Goal: Task Accomplishment & Management: Manage account settings

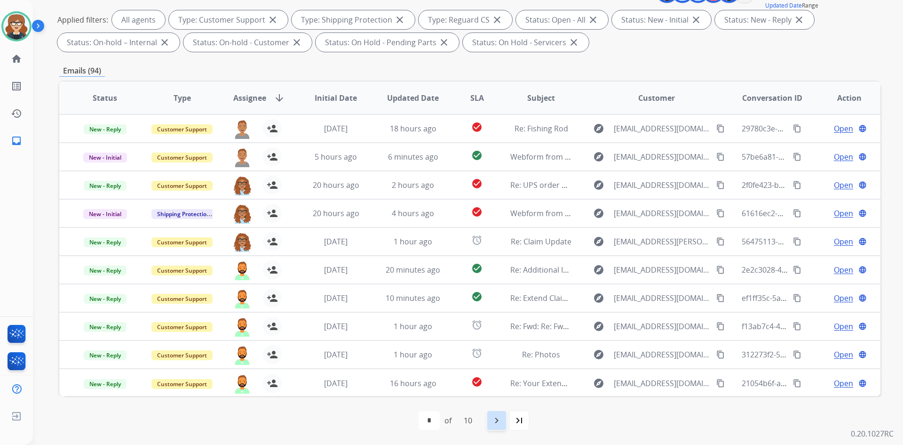
click at [491, 419] on div "navigate_next" at bounding box center [496, 420] width 21 height 21
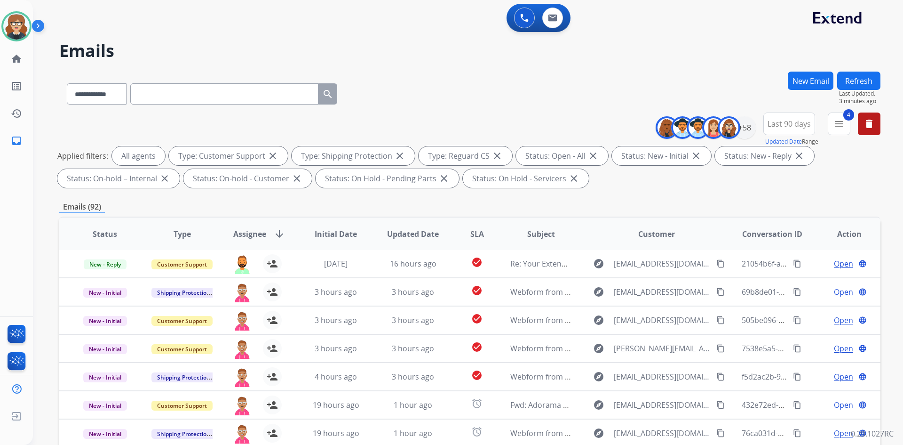
scroll to position [136, 0]
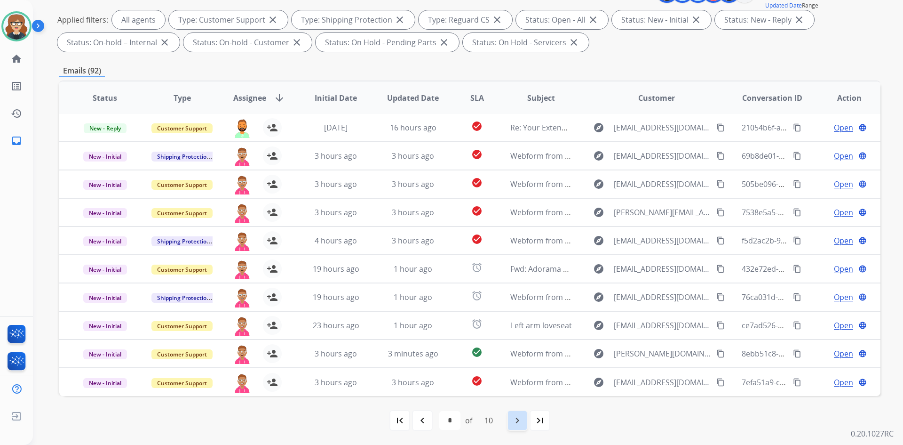
click at [521, 417] on mat-icon "navigate_next" at bounding box center [517, 419] width 11 height 11
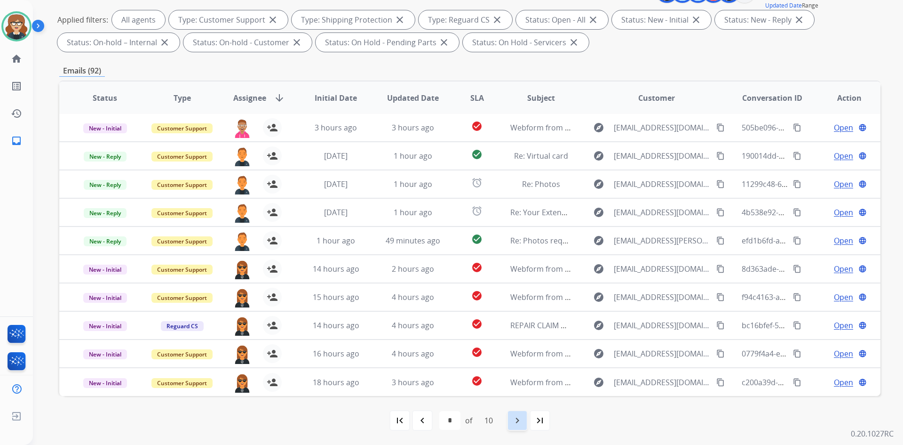
click at [518, 422] on mat-icon "navigate_next" at bounding box center [517, 419] width 11 height 11
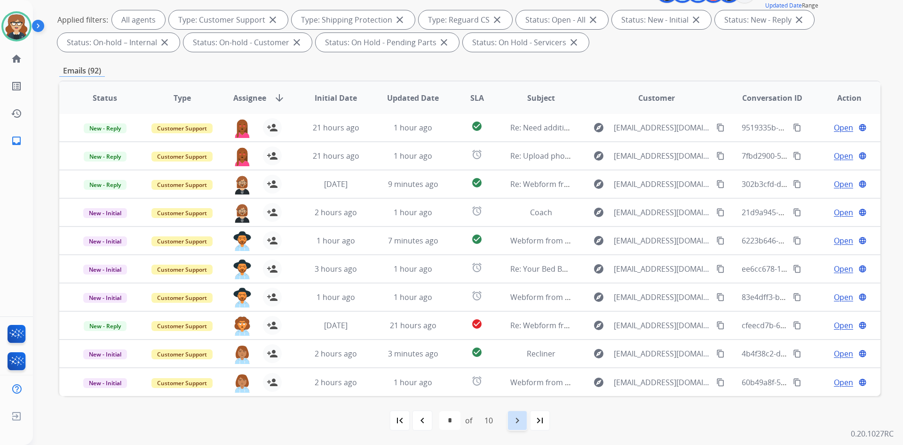
click at [511, 421] on div "navigate_next" at bounding box center [517, 420] width 21 height 21
select select "*"
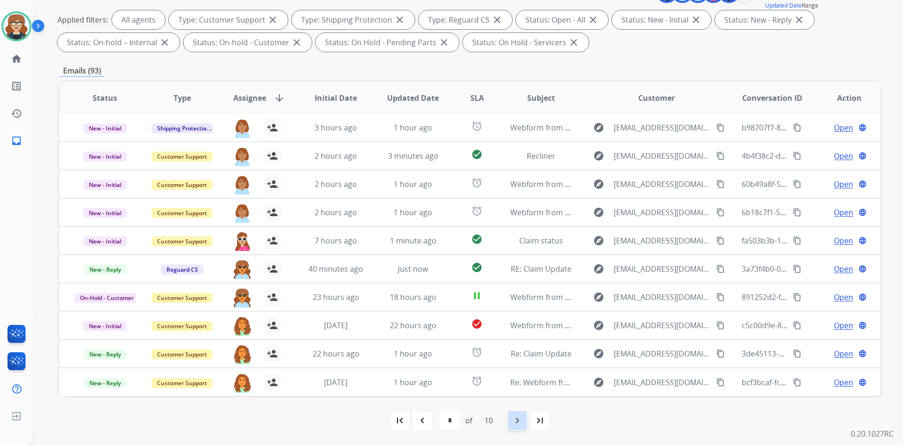
click at [516, 418] on mat-icon "navigate_next" at bounding box center [517, 419] width 11 height 11
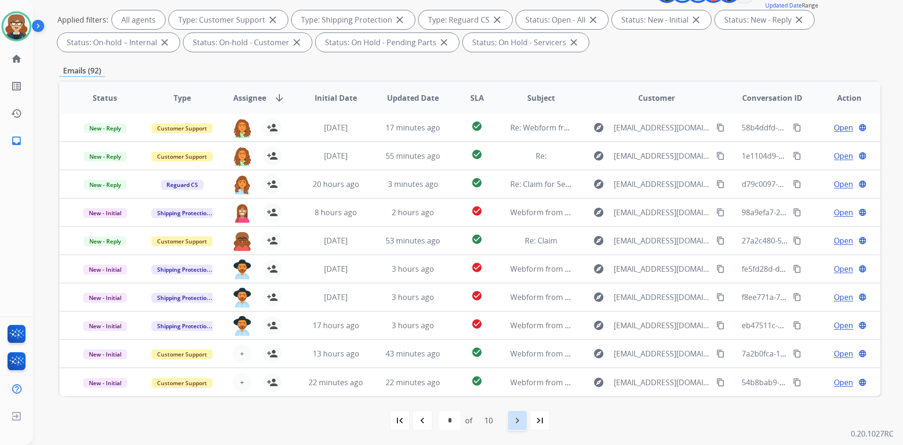
click at [513, 419] on div "navigate_next" at bounding box center [517, 420] width 21 height 21
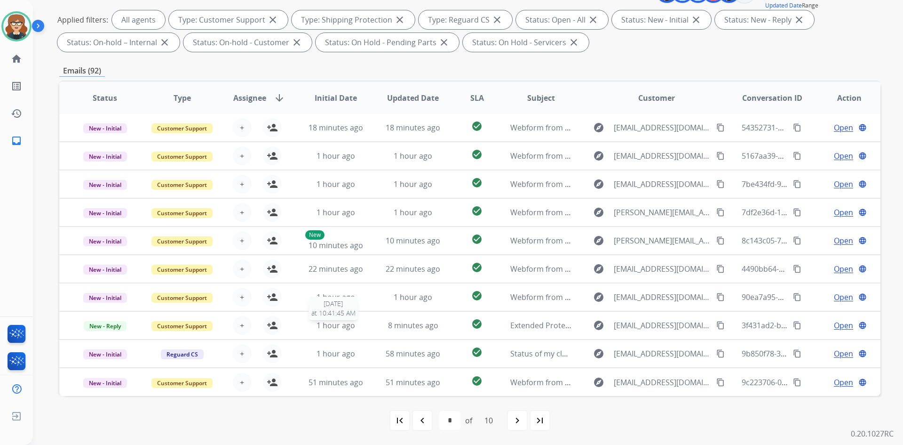
scroll to position [0, 0]
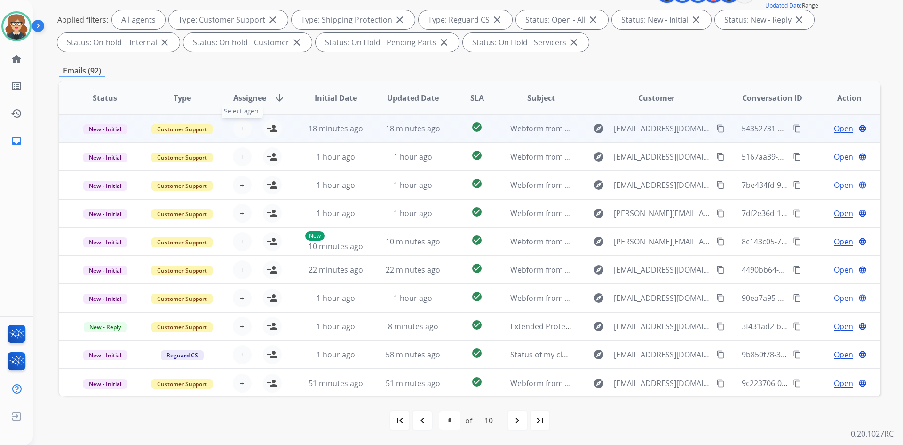
click at [242, 130] on span "+" at bounding box center [242, 128] width 4 height 11
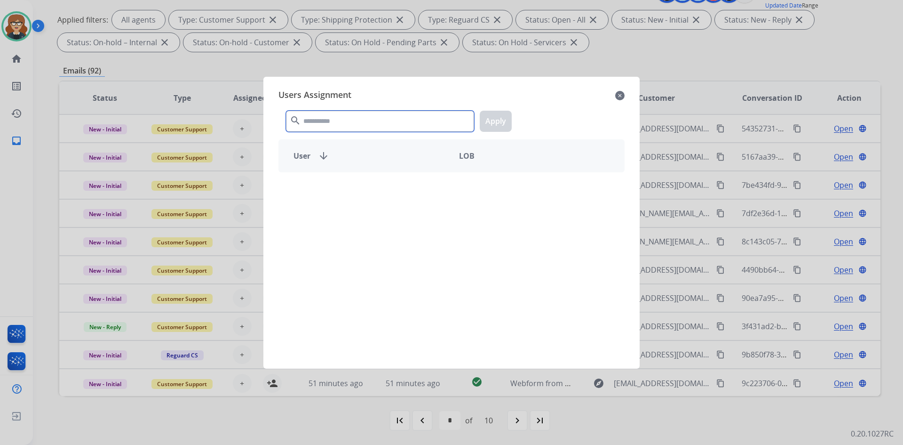
click at [329, 125] on input "text" at bounding box center [380, 121] width 188 height 21
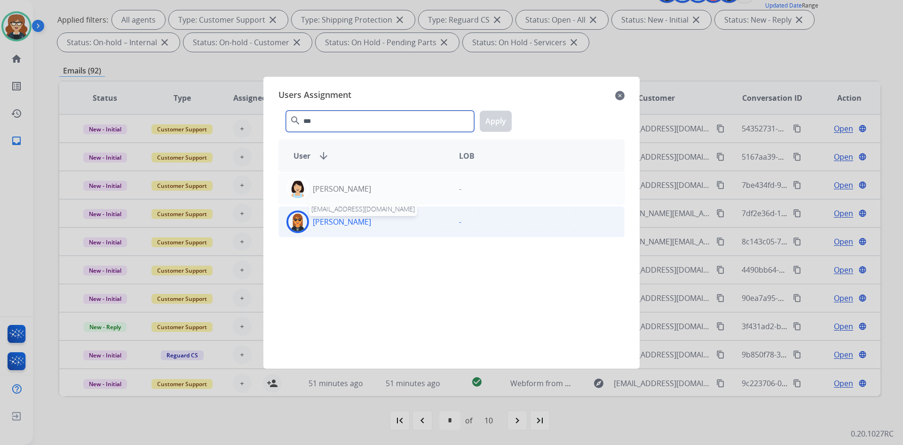
type input "***"
click at [340, 225] on p "[PERSON_NAME]" at bounding box center [342, 221] width 58 height 11
click at [503, 119] on button "Apply" at bounding box center [496, 121] width 32 height 21
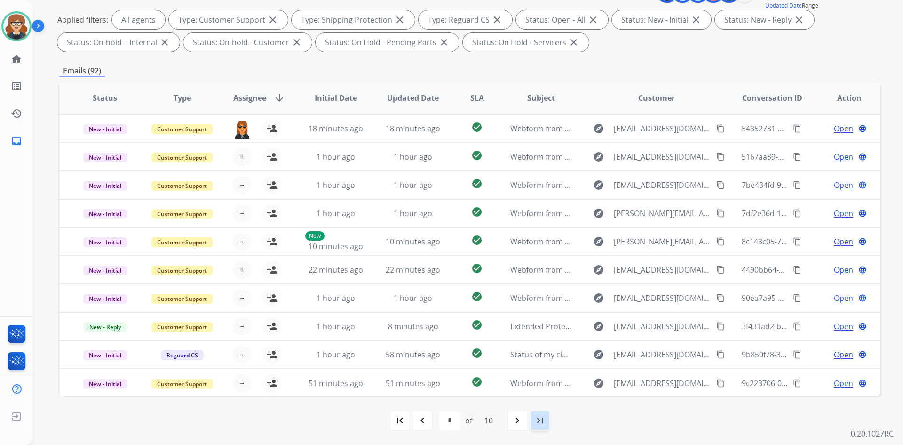
click at [535, 420] on div "last_page" at bounding box center [540, 420] width 21 height 21
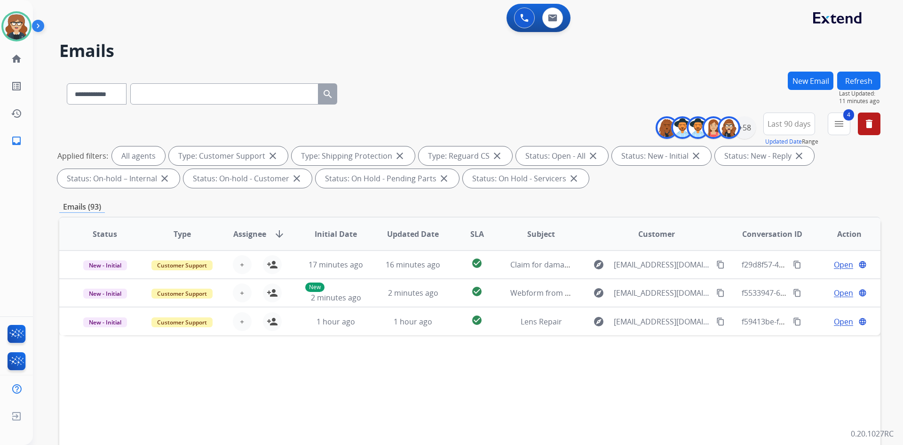
scroll to position [136, 0]
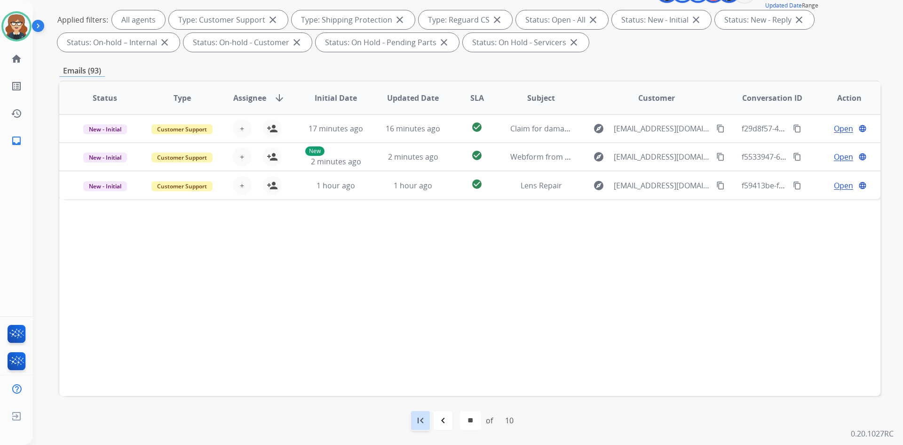
click at [412, 422] on div "first_page" at bounding box center [420, 420] width 21 height 21
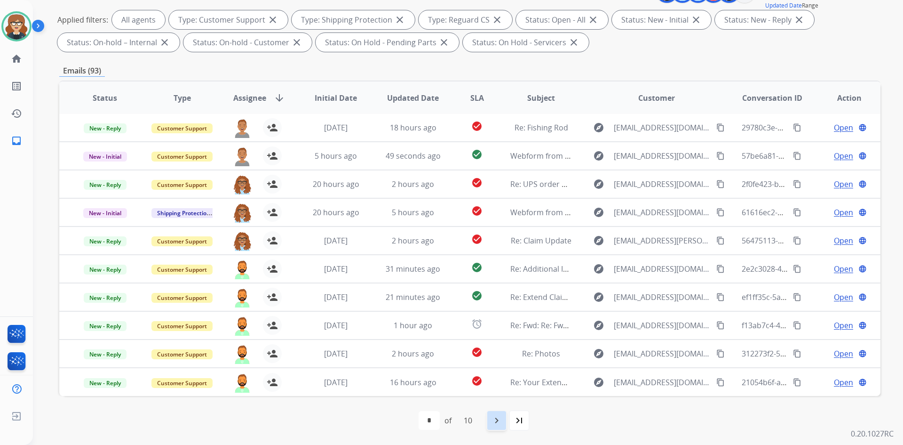
click at [493, 422] on mat-icon "navigate_next" at bounding box center [496, 419] width 11 height 11
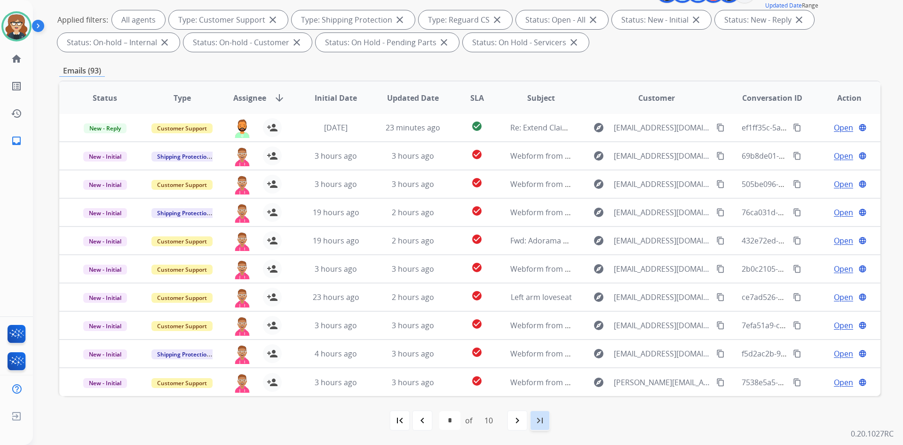
click at [534, 422] on div "last_page" at bounding box center [540, 420] width 21 height 21
select select "**"
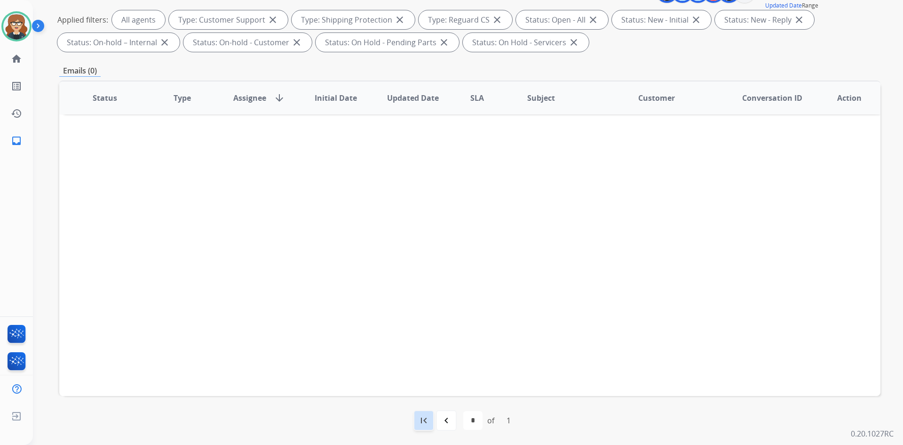
click at [429, 419] on mat-icon "first_page" at bounding box center [423, 419] width 11 height 11
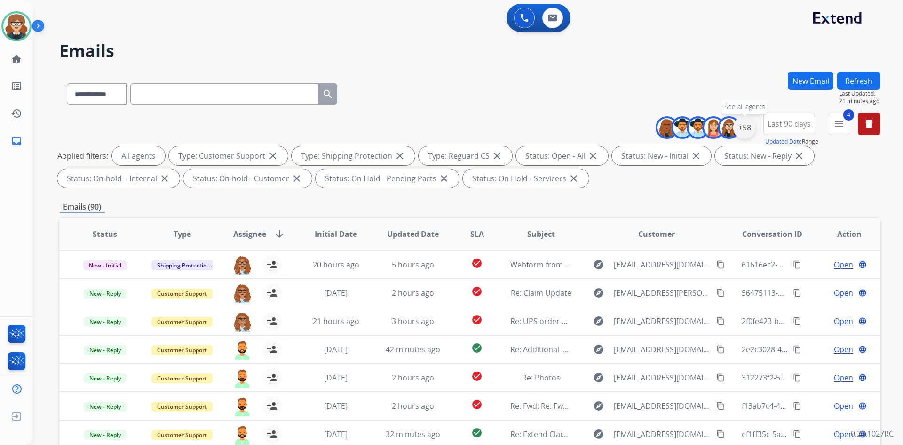
click at [750, 128] on div "+58" at bounding box center [744, 127] width 23 height 23
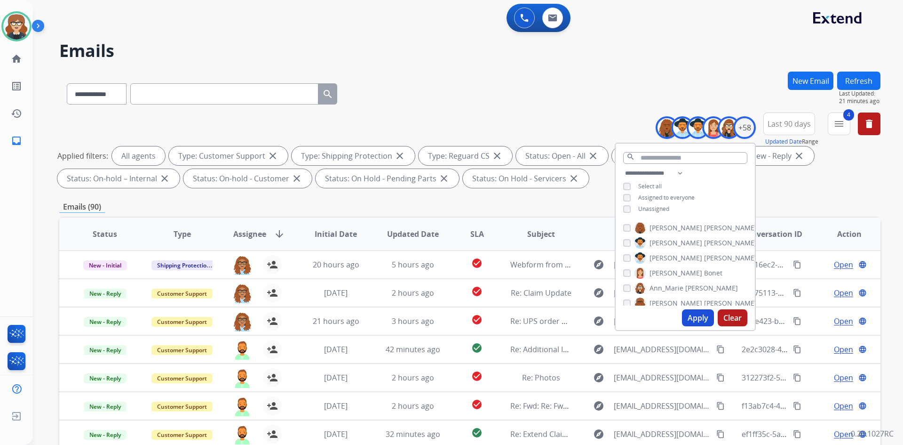
click at [807, 185] on div "Applied filters: All agents Type: Customer Support close Type: Shipping Protect…" at bounding box center [467, 166] width 821 height 41
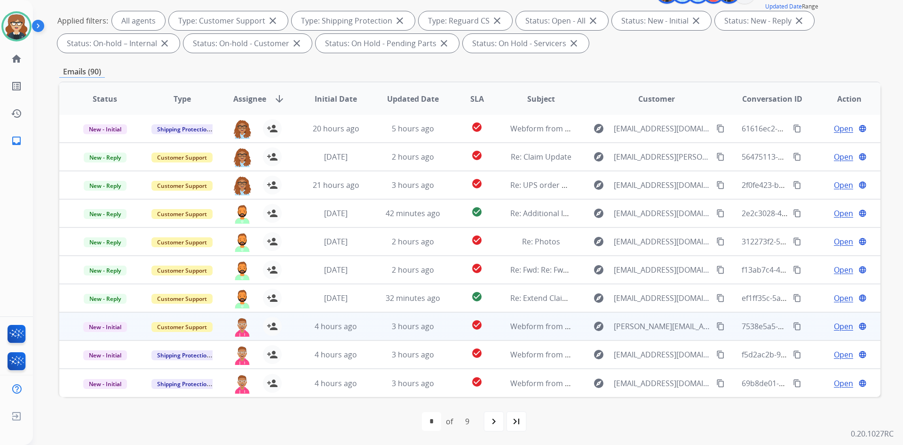
scroll to position [136, 0]
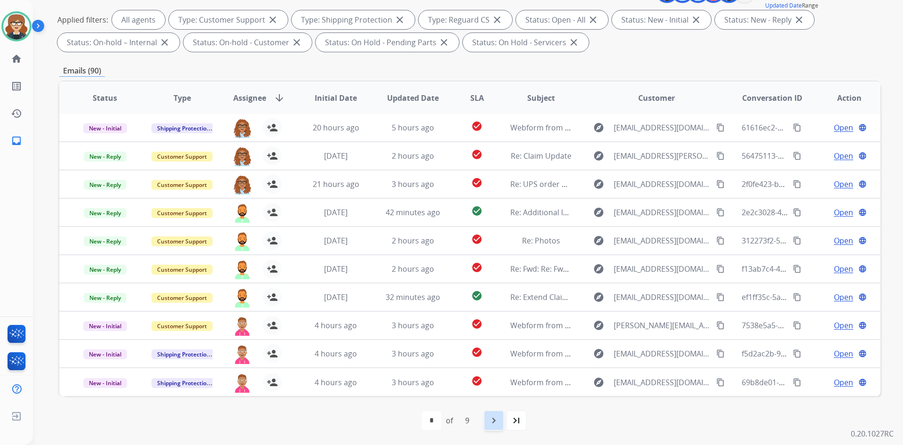
click at [496, 420] on mat-icon "navigate_next" at bounding box center [493, 419] width 11 height 11
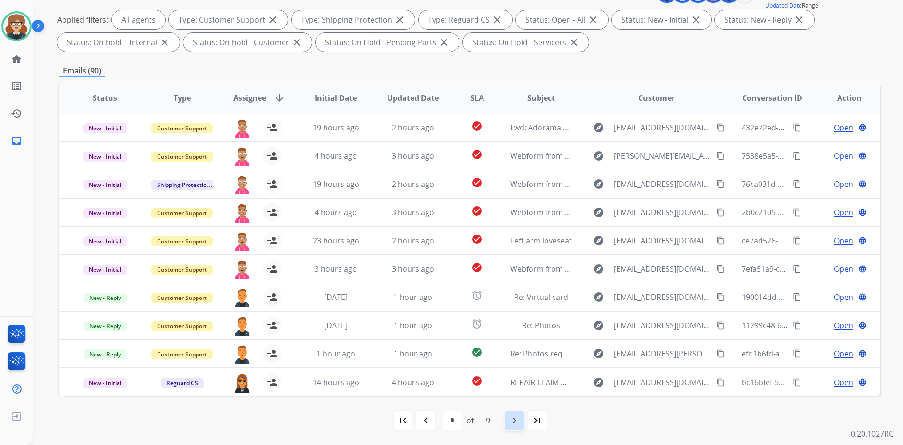
click at [518, 420] on mat-icon "navigate_next" at bounding box center [514, 419] width 11 height 11
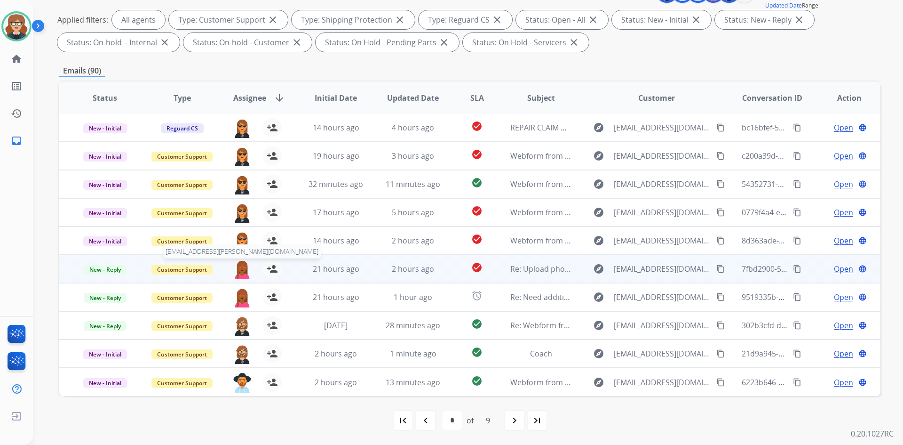
click at [238, 263] on img at bounding box center [242, 269] width 19 height 20
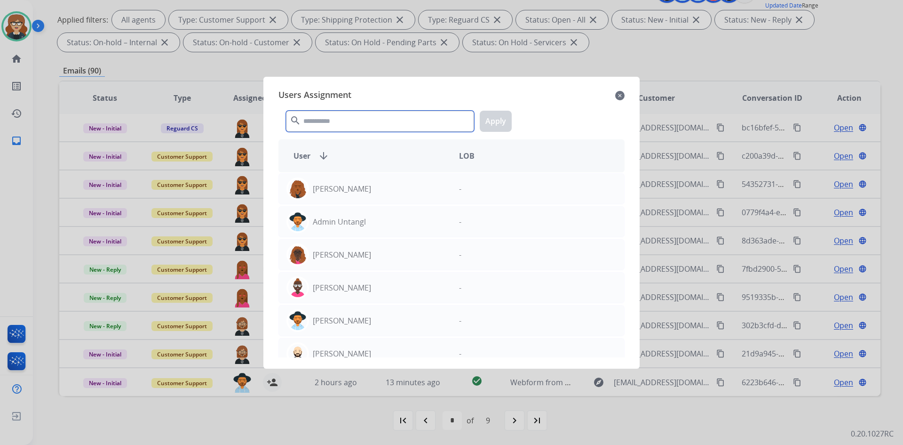
click at [349, 121] on input "text" at bounding box center [380, 121] width 188 height 21
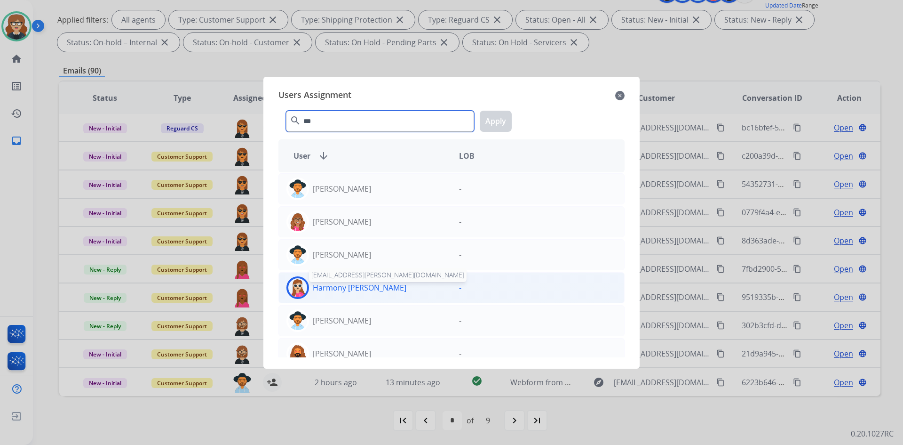
type input "***"
click at [351, 284] on p "Harmony [PERSON_NAME]" at bounding box center [360, 287] width 94 height 11
click at [496, 115] on button "Apply" at bounding box center [496, 121] width 32 height 21
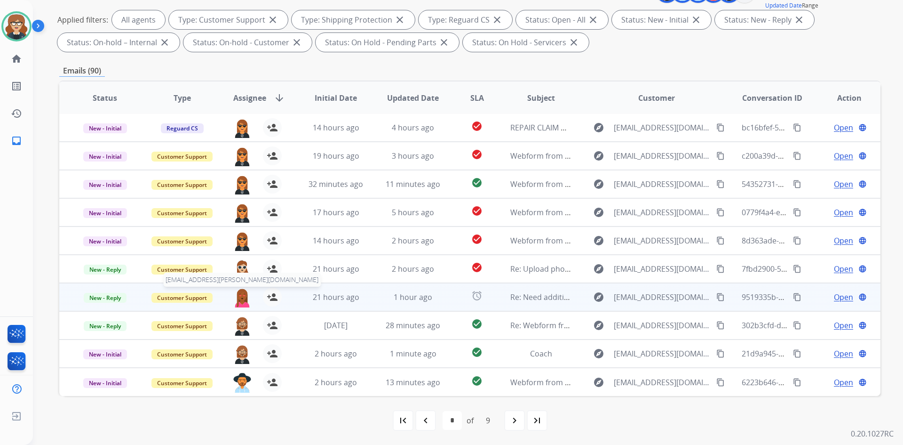
click at [241, 300] on img at bounding box center [242, 297] width 19 height 20
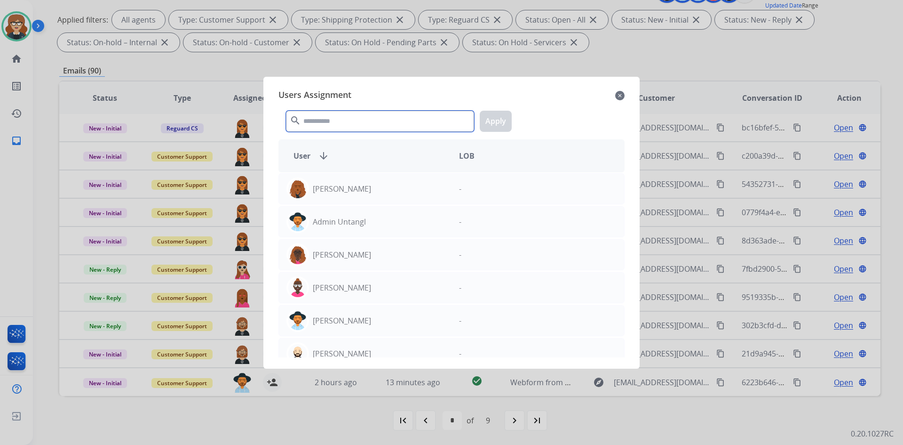
click at [351, 124] on input "text" at bounding box center [380, 121] width 188 height 21
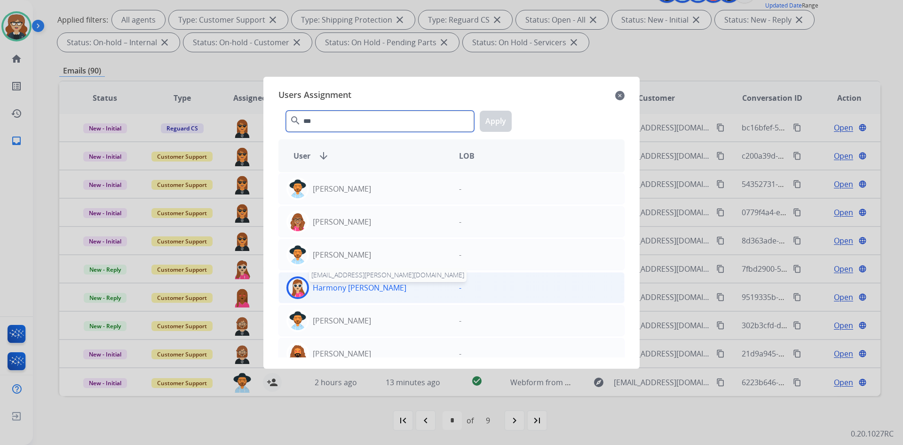
type input "***"
click at [353, 290] on p "Harmony [PERSON_NAME]" at bounding box center [360, 287] width 94 height 11
click at [496, 119] on button "Apply" at bounding box center [496, 121] width 32 height 21
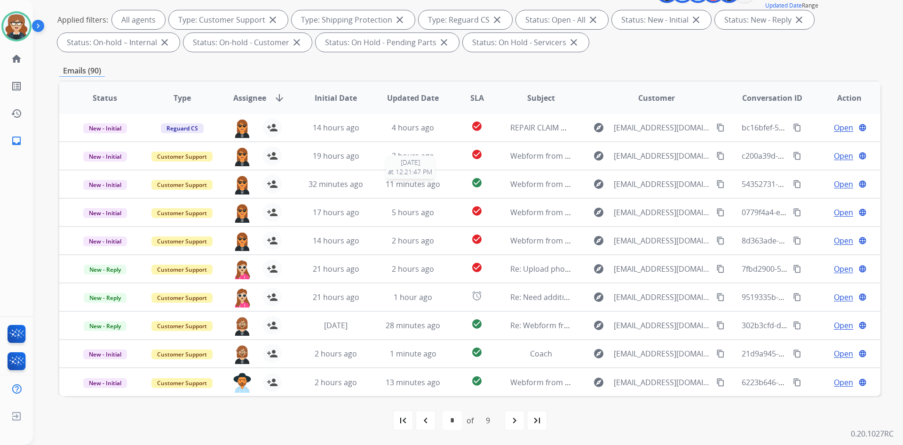
scroll to position [0, 0]
click at [513, 416] on mat-icon "navigate_next" at bounding box center [514, 419] width 11 height 11
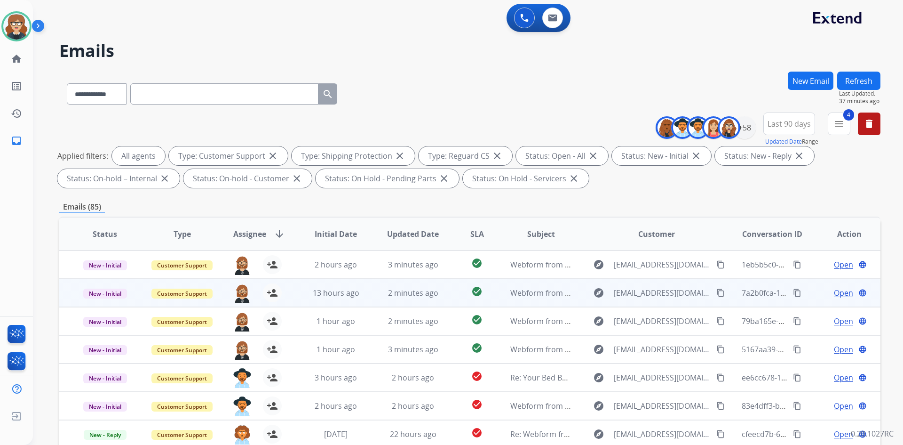
scroll to position [1, 0]
